Goal: Transaction & Acquisition: Purchase product/service

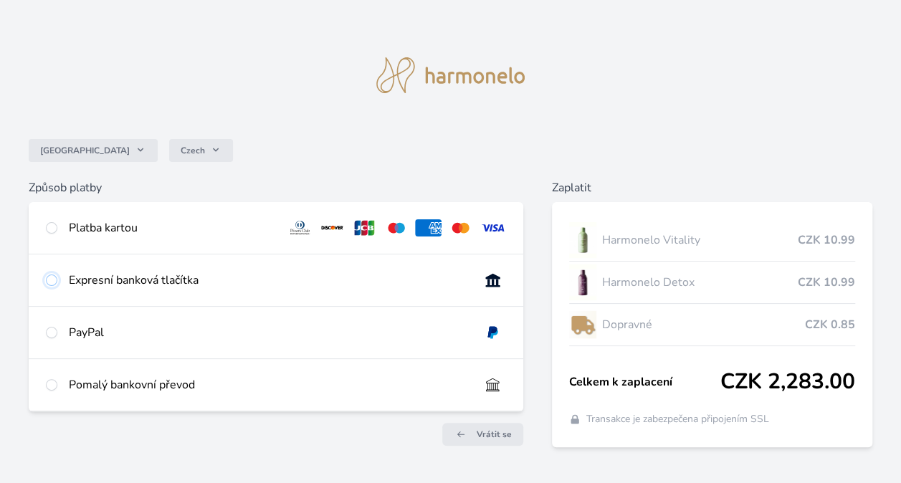
click at [49, 279] on input "radio" at bounding box center [51, 280] width 11 height 11
radio input "true"
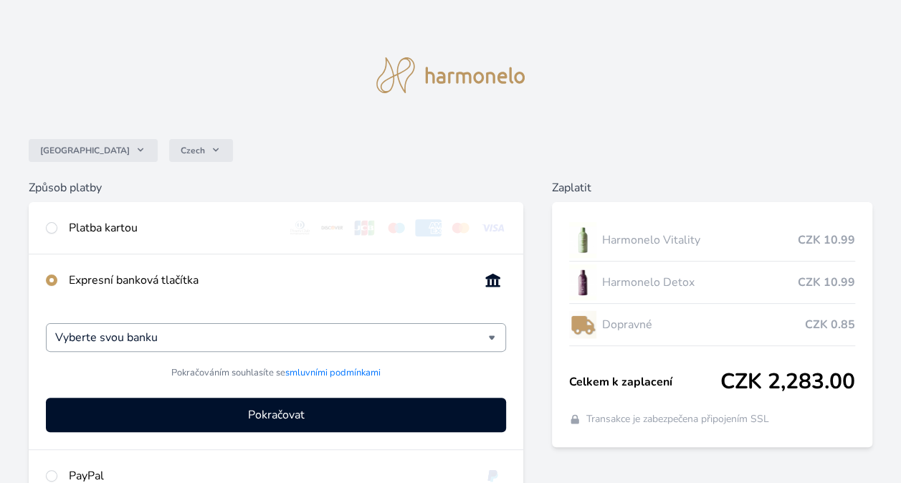
click at [489, 335] on div "Vyberte svou banku" at bounding box center [276, 337] width 460 height 29
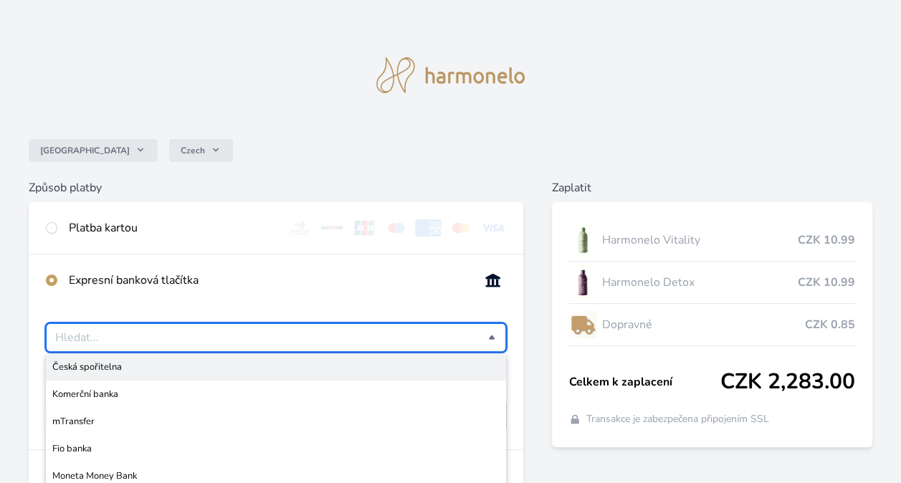
click at [110, 372] on span "Česká spořitelna" at bounding box center [275, 367] width 447 height 14
type input "Česká spořitelna"
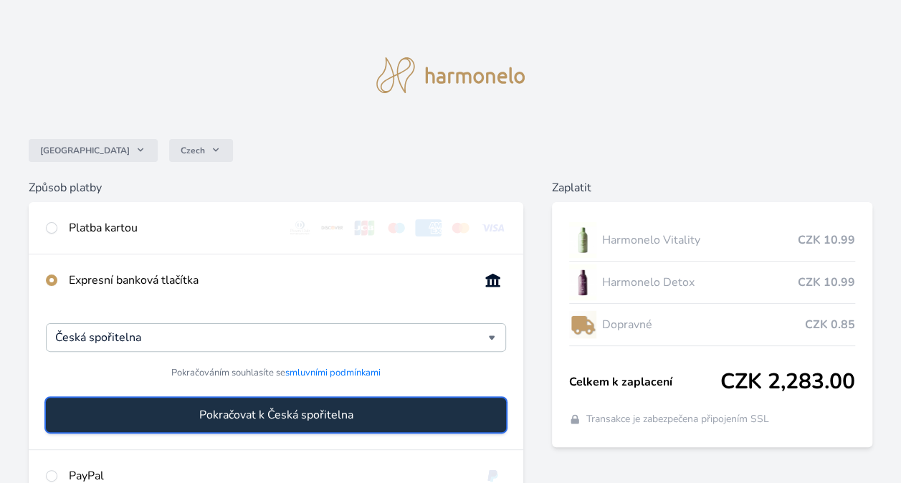
click at [249, 418] on span "Pokračovat k Česká spořitelna" at bounding box center [276, 414] width 154 height 17
